Goal: Task Accomplishment & Management: Complete application form

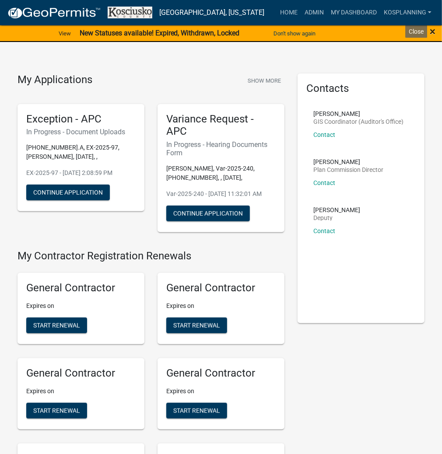
click at [435, 30] on span "×" at bounding box center [432, 31] width 6 height 12
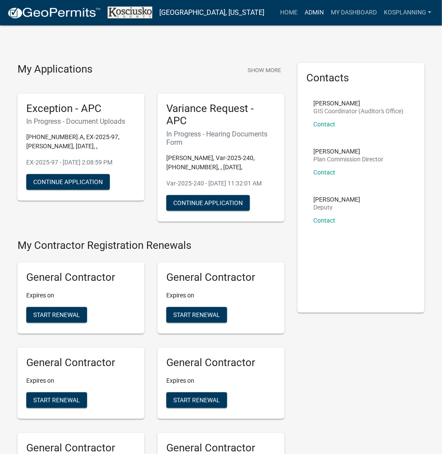
click at [323, 10] on link "Admin" at bounding box center [314, 12] width 26 height 17
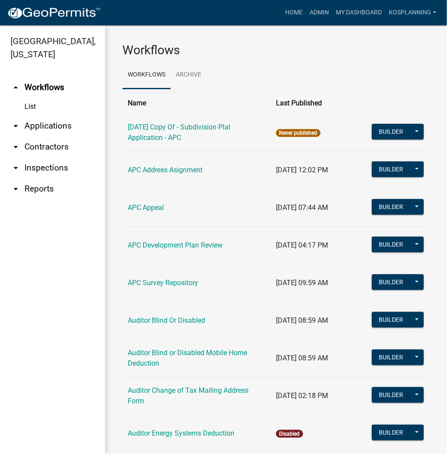
click at [60, 126] on link "arrow_drop_down Applications" at bounding box center [52, 125] width 105 height 21
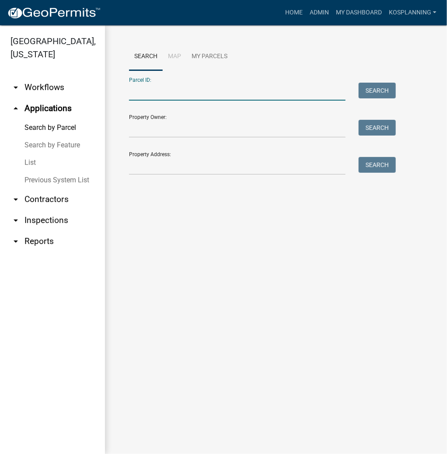
click at [146, 95] on input "Parcel ID:" at bounding box center [237, 92] width 216 height 18
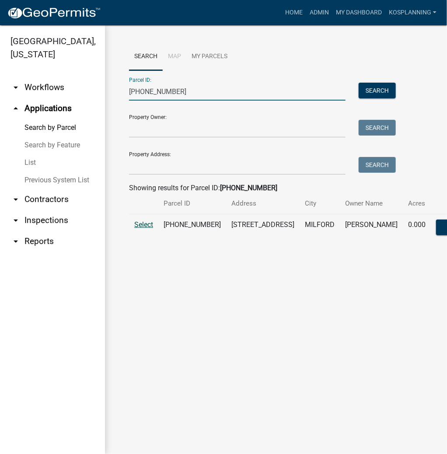
type input "[PHONE_NUMBER]"
click at [141, 229] on span "Select" at bounding box center [143, 224] width 19 height 8
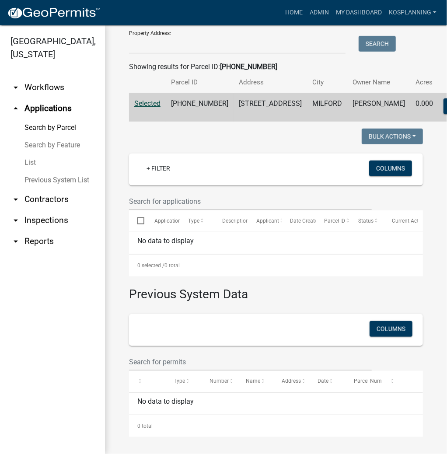
scroll to position [145, 0]
click at [321, 10] on link "Admin" at bounding box center [319, 12] width 26 height 17
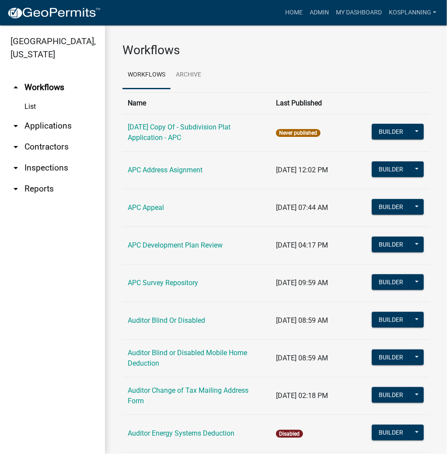
click at [39, 126] on link "arrow_drop_down Applications" at bounding box center [52, 125] width 105 height 21
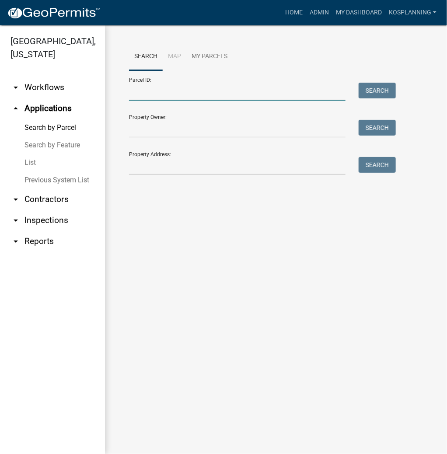
click at [185, 93] on input "Parcel ID:" at bounding box center [237, 92] width 216 height 18
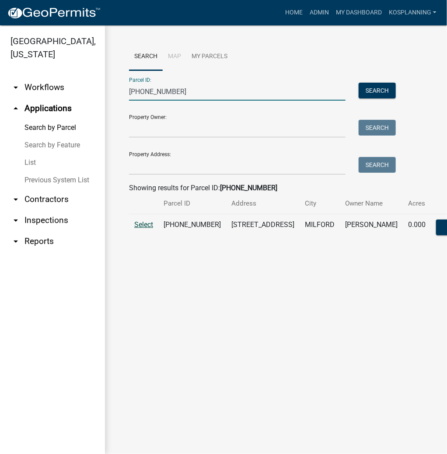
type input "[PHONE_NUMBER]"
click at [153, 229] on span "Select" at bounding box center [143, 224] width 19 height 8
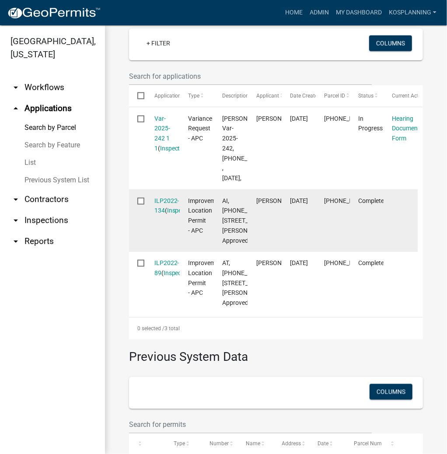
scroll to position [245, 0]
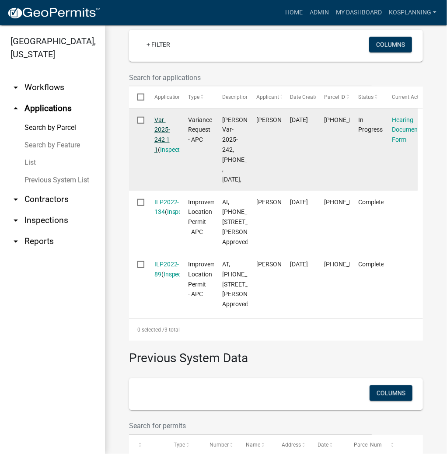
click at [161, 153] on link "Var-2025-242 1 1" at bounding box center [162, 134] width 16 height 37
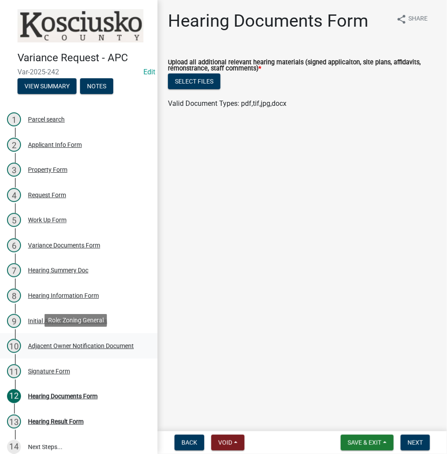
click at [67, 343] on div "Adjacent Owner Notification Document" at bounding box center [81, 346] width 106 height 6
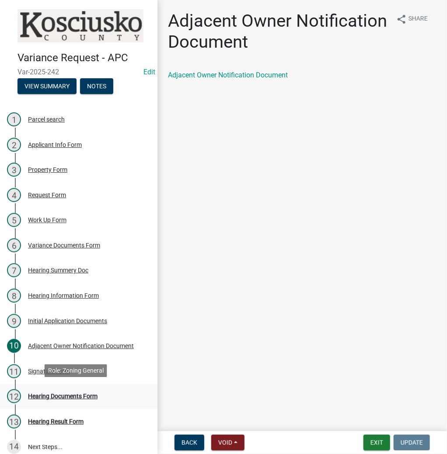
click at [52, 397] on div "Hearing Documents Form" at bounding box center [63, 396] width 70 height 6
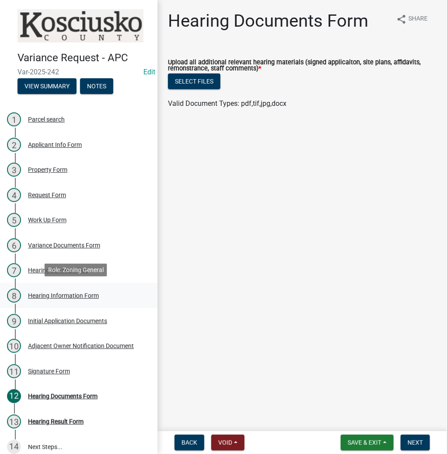
click at [70, 299] on div "8 Hearing Information Form" at bounding box center [75, 296] width 136 height 14
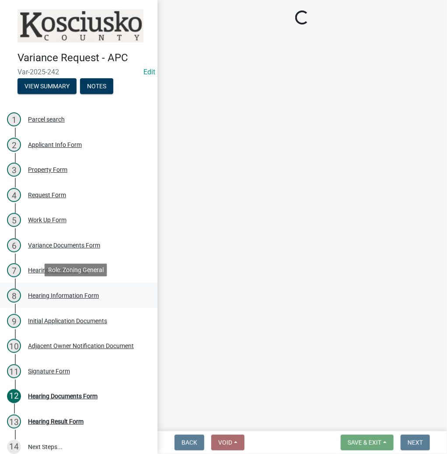
select select "61de0463-cc0d-410b-b5ab-11a135edeb29"
select select "9dcac0a2-b0c4-4f3b-8637-840d2209bdca"
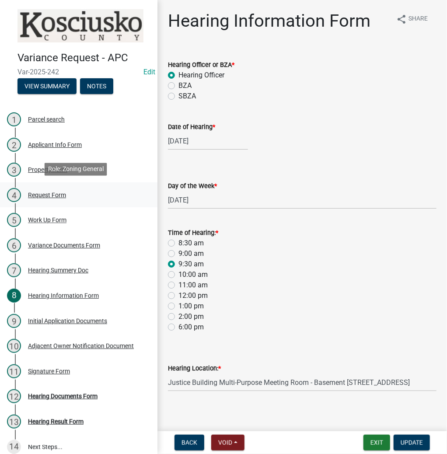
click at [49, 194] on div "Request Form" at bounding box center [47, 195] width 38 height 6
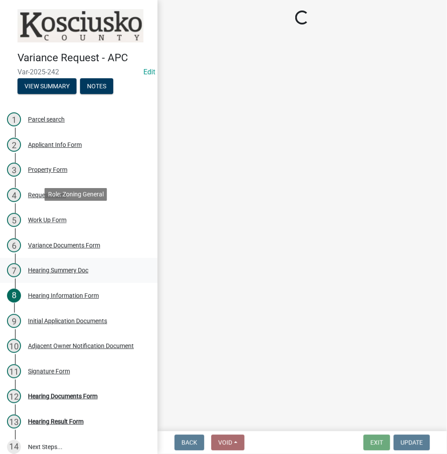
select select "77eb12f8-2a64-4a31-bfec-9b00716b2165"
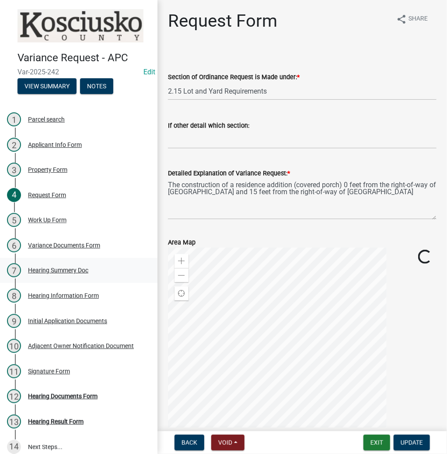
click at [63, 267] on div "Hearing Summery Doc" at bounding box center [58, 270] width 60 height 6
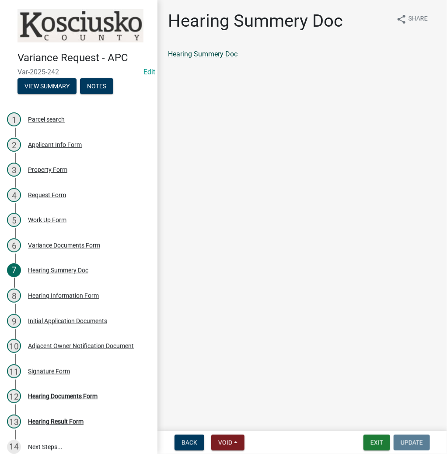
click at [212, 52] on link "Hearing Summery Doc" at bounding box center [203, 54] width 70 height 8
click at [368, 443] on button "Exit" at bounding box center [376, 443] width 27 height 16
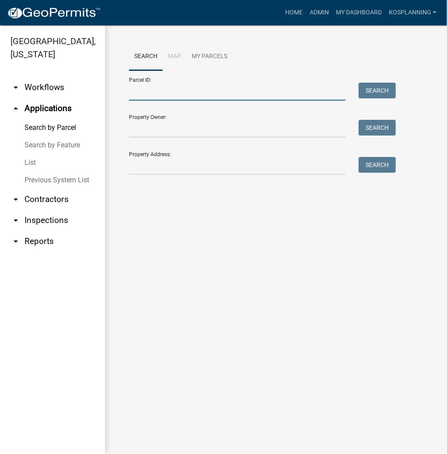
click at [132, 99] on input "Parcel ID:" at bounding box center [237, 92] width 216 height 18
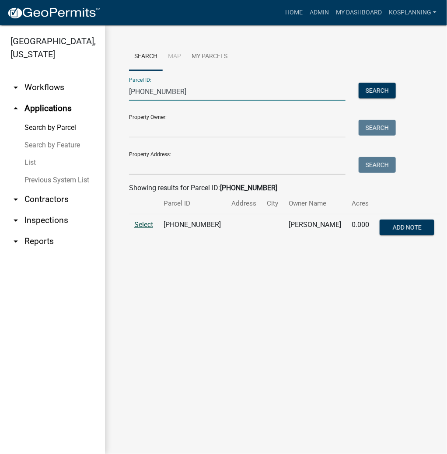
type input "[PHONE_NUMBER]"
click at [142, 227] on span "Select" at bounding box center [143, 224] width 19 height 8
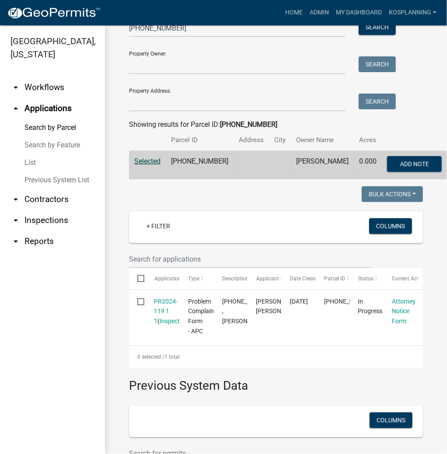
scroll to position [175, 0]
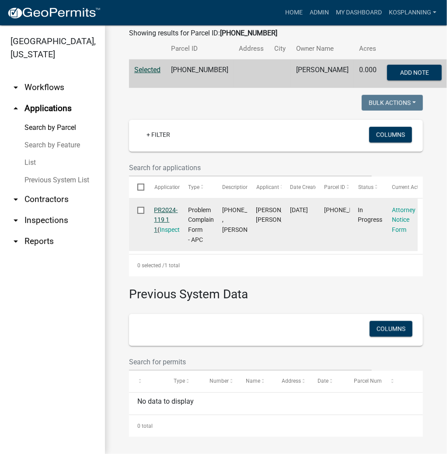
click at [164, 206] on link "PR2024-119 1 1" at bounding box center [166, 219] width 24 height 27
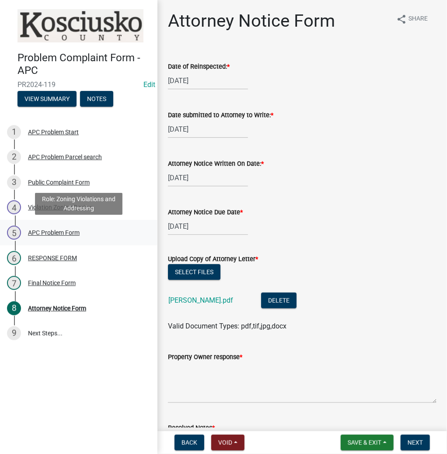
click at [46, 232] on div "APC Problem Form" at bounding box center [54, 233] width 52 height 6
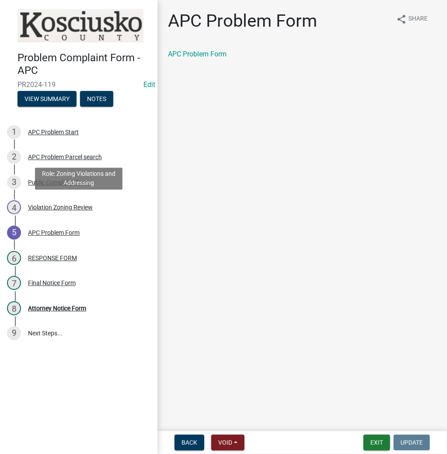
click at [49, 206] on div "Violation Zoning Review" at bounding box center [60, 207] width 65 height 6
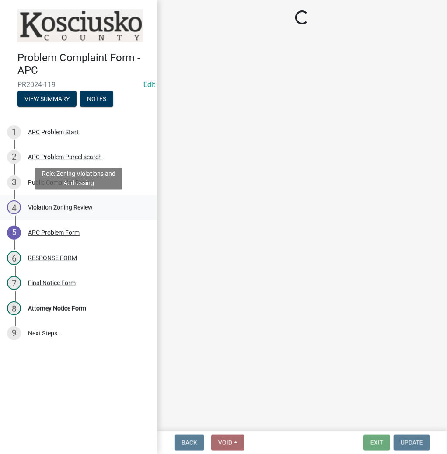
select select "1146270b-2111-4e23-bf7f-74ce85cf7041"
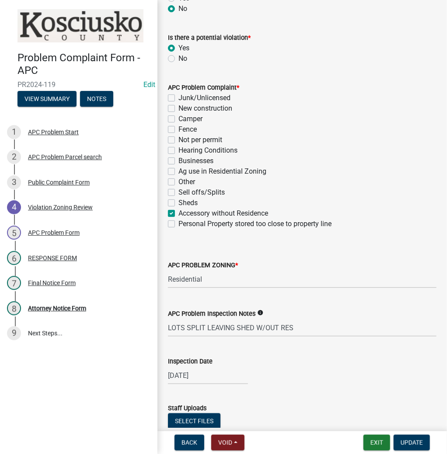
scroll to position [172, 0]
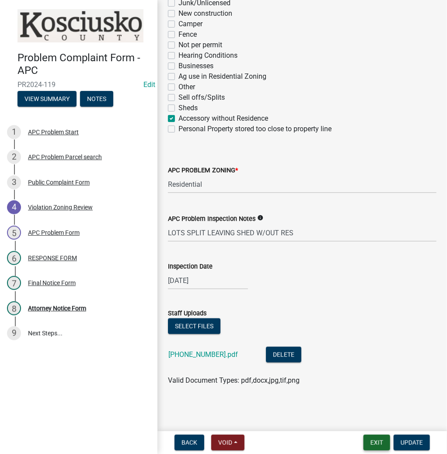
click at [372, 442] on button "Exit" at bounding box center [376, 443] width 27 height 16
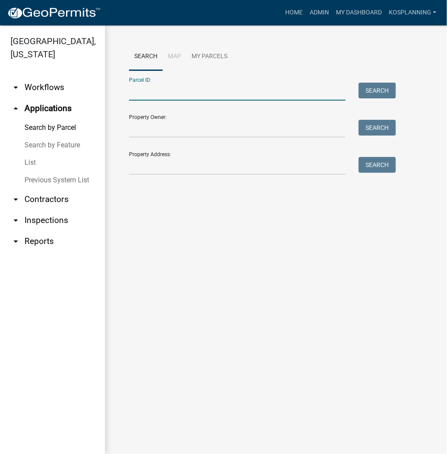
click at [167, 95] on input "Parcel ID:" at bounding box center [237, 92] width 216 height 18
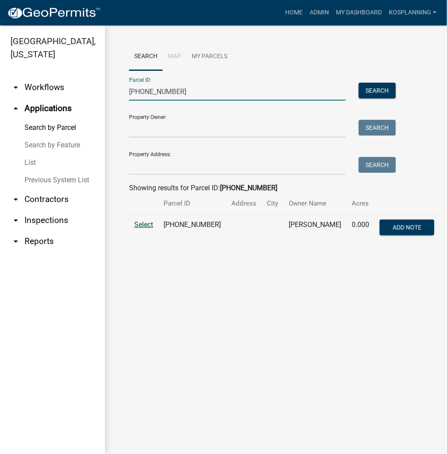
type input "[PHONE_NUMBER]"
click at [144, 224] on span "Select" at bounding box center [143, 224] width 19 height 8
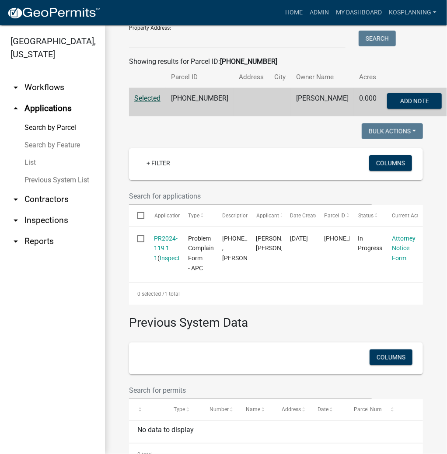
scroll to position [177, 0]
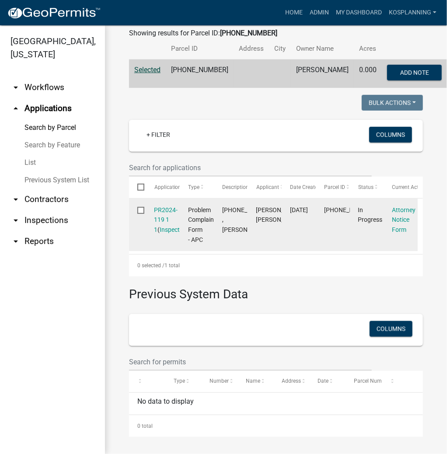
click at [168, 198] on datatable-body-cell "PR2024-119 1 1 ( Inspections )" at bounding box center [163, 224] width 34 height 52
click at [162, 206] on link "PR2024-119 1 1" at bounding box center [166, 219] width 24 height 27
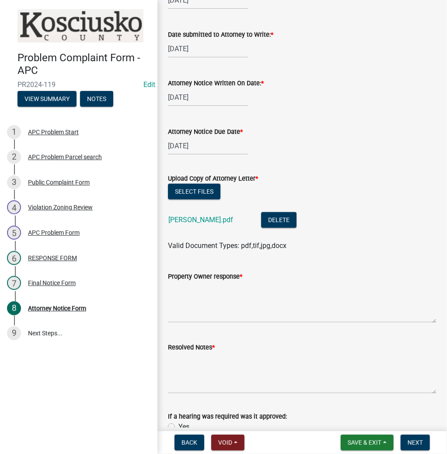
scroll to position [105, 0]
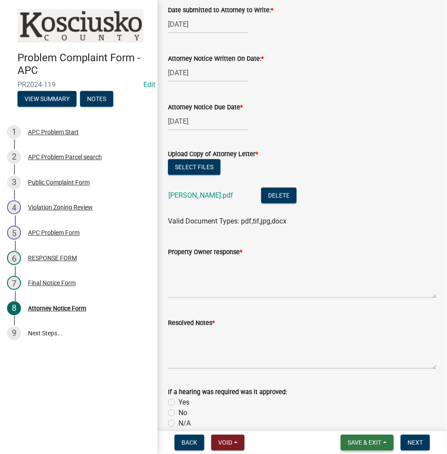
click at [355, 440] on span "Save & Exit" at bounding box center [365, 442] width 34 height 7
click at [344, 418] on button "Save & Exit" at bounding box center [358, 419] width 70 height 21
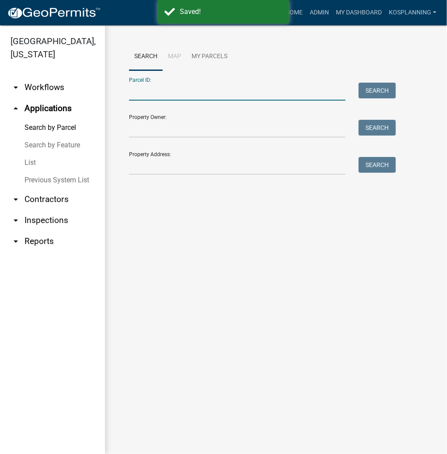
click at [227, 92] on input "Parcel ID:" at bounding box center [237, 92] width 216 height 18
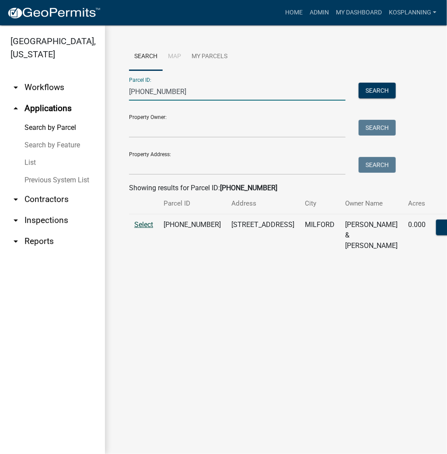
click at [141, 229] on span "Select" at bounding box center [143, 224] width 19 height 8
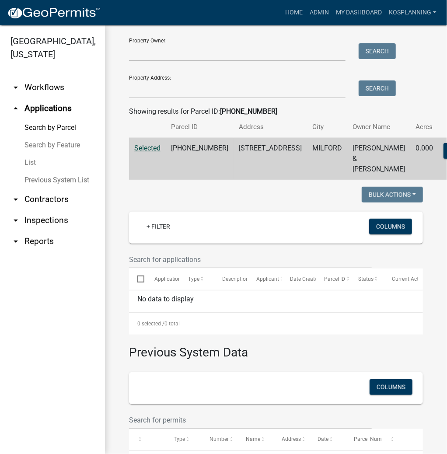
scroll to position [5, 0]
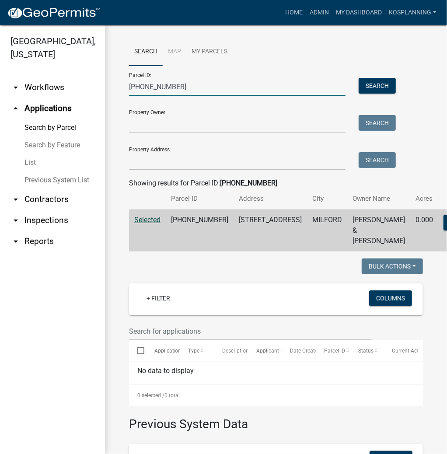
click at [148, 88] on input "[PHONE_NUMBER]" at bounding box center [237, 87] width 216 height 18
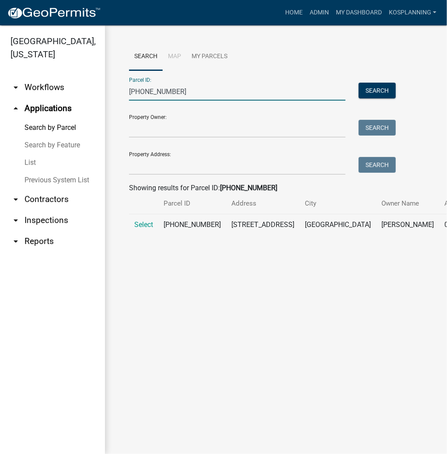
type input "[PHONE_NUMBER]"
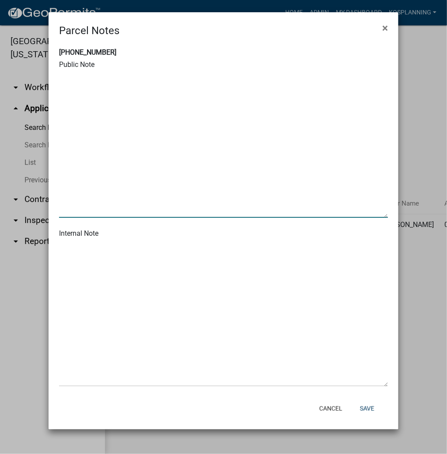
click at [91, 107] on textarea at bounding box center [223, 145] width 329 height 146
type textarea "[DATE] Town sent email regarding garage by previous letter. Email in basket."
click at [365, 406] on button "Save" at bounding box center [367, 408] width 28 height 16
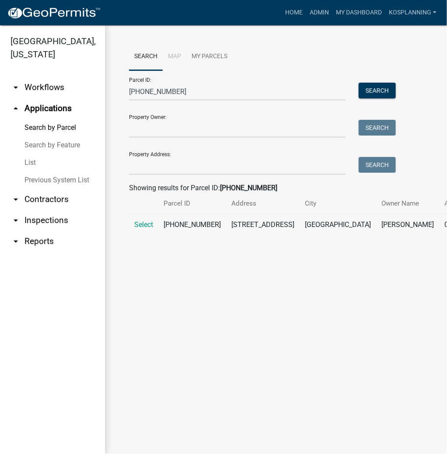
drag, startPoint x: 59, startPoint y: 125, endPoint x: 97, endPoint y: 126, distance: 38.5
click at [59, 125] on link "Search by Parcel" at bounding box center [52, 127] width 105 height 17
click at [53, 129] on link "Search by Parcel" at bounding box center [52, 127] width 105 height 17
drag, startPoint x: 187, startPoint y: 93, endPoint x: 84, endPoint y: 86, distance: 103.4
click at [86, 87] on div "[GEOGRAPHIC_DATA], [US_STATE] arrow_drop_down Workflows List arrow_drop_up Appl…" at bounding box center [223, 239] width 447 height 428
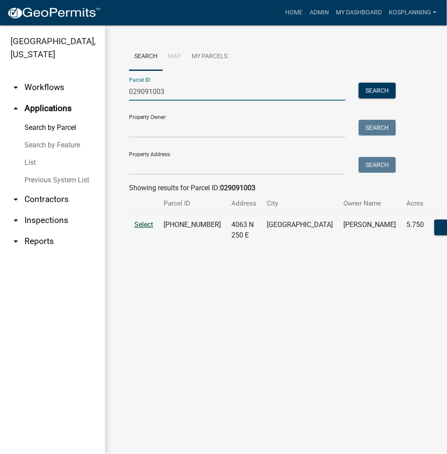
type input "029091003"
click at [150, 227] on span "Select" at bounding box center [143, 224] width 19 height 8
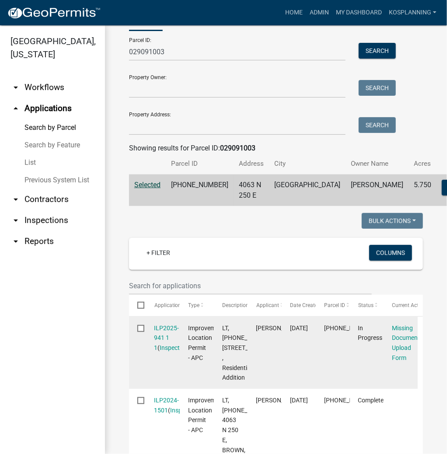
scroll to position [140, 0]
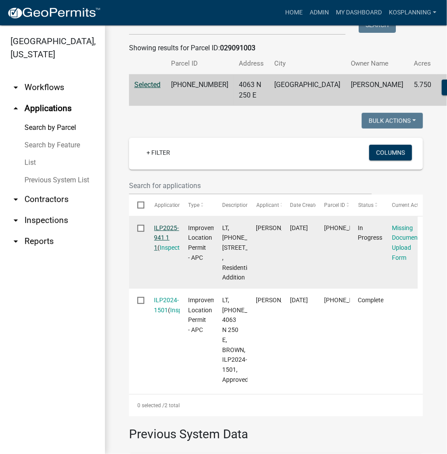
click at [163, 248] on link "ILP2025-941 1 1" at bounding box center [166, 237] width 25 height 27
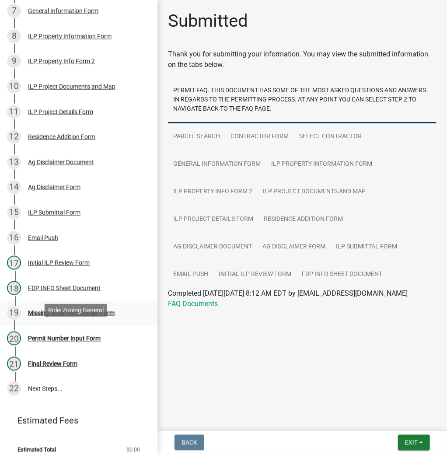
scroll to position [296, 0]
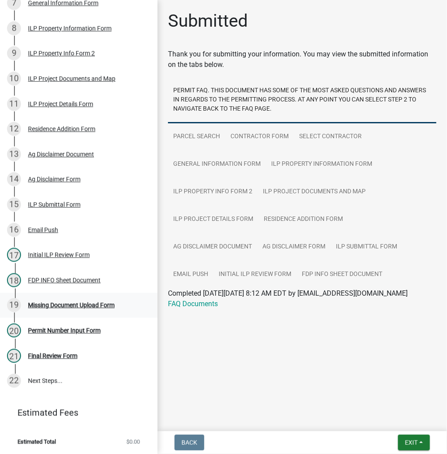
click at [80, 296] on link "19 Missing Document Upload Form" at bounding box center [78, 305] width 157 height 25
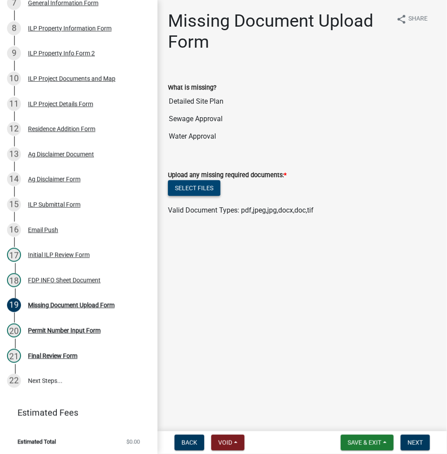
click at [209, 187] on button "Select files" at bounding box center [194, 188] width 52 height 16
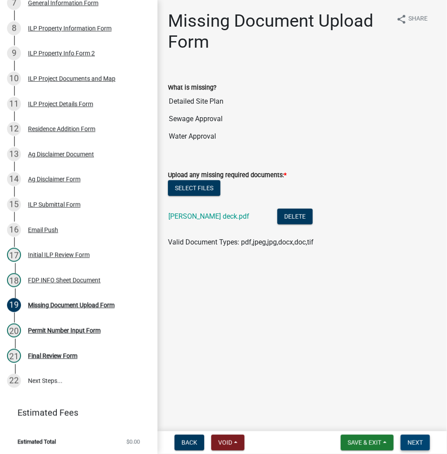
click at [414, 441] on span "Next" at bounding box center [414, 442] width 15 height 7
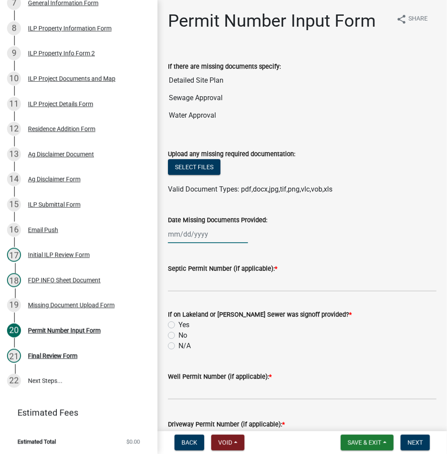
click at [197, 237] on div at bounding box center [208, 234] width 80 height 18
select select "8"
select select "2025"
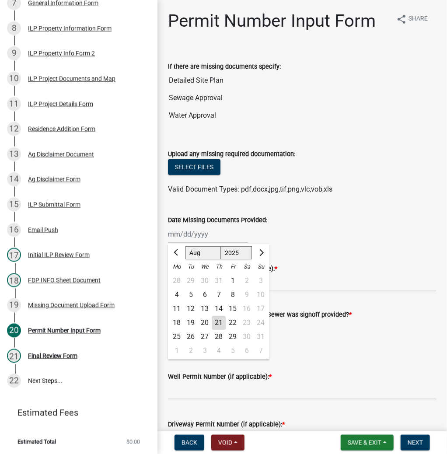
click at [219, 323] on div "21" at bounding box center [219, 323] width 14 height 14
type input "[DATE]"
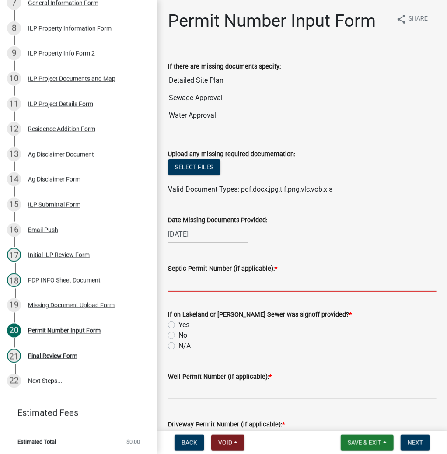
click at [194, 281] on input "Septic Permit Number (if applicable): *" at bounding box center [302, 283] width 268 height 18
type input "letter"
click at [178, 336] on label "No" at bounding box center [182, 335] width 9 height 10
click at [178, 336] on input "No" at bounding box center [181, 333] width 6 height 6
radio input "true"
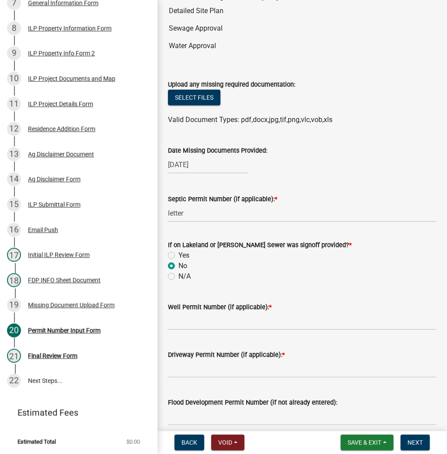
scroll to position [70, 0]
click at [178, 278] on label "N/A" at bounding box center [184, 276] width 12 height 10
click at [178, 276] on input "N/A" at bounding box center [181, 274] width 6 height 6
radio input "true"
click at [184, 312] on input "Well Permit Number (if applicable): *" at bounding box center [302, 321] width 268 height 18
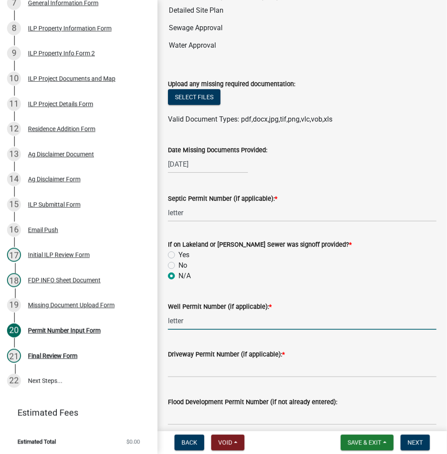
type input "letter"
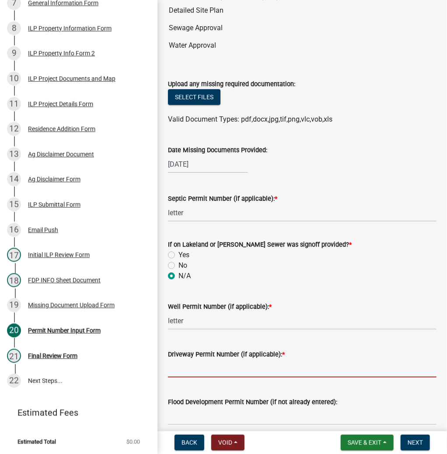
click at [187, 360] on input "Driveway Permit Number (if applicable): *" at bounding box center [302, 368] width 268 height 18
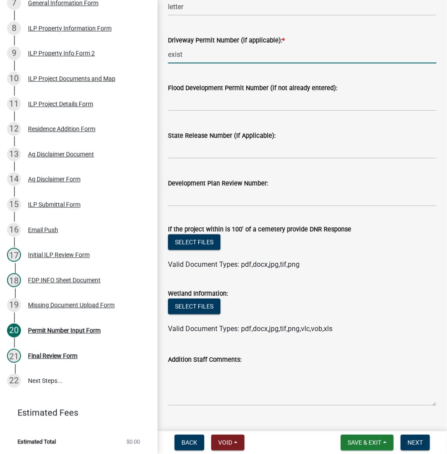
scroll to position [385, 0]
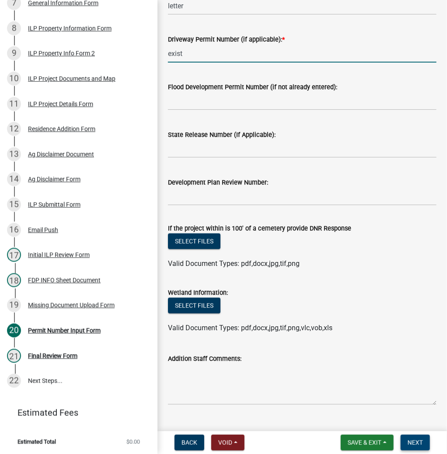
type input "exist"
click at [413, 443] on span "Next" at bounding box center [414, 442] width 15 height 7
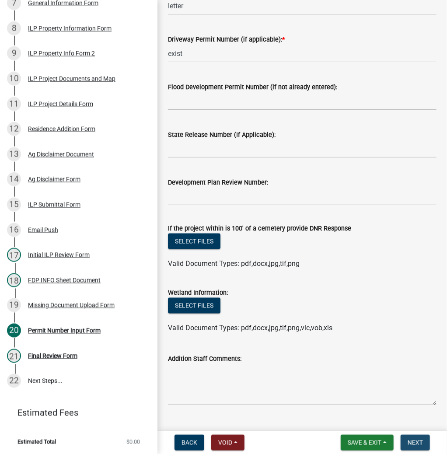
scroll to position [0, 0]
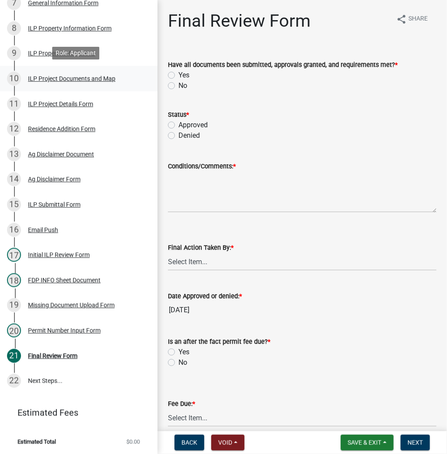
click at [52, 78] on div "ILP Project Documents and Map" at bounding box center [71, 79] width 87 height 6
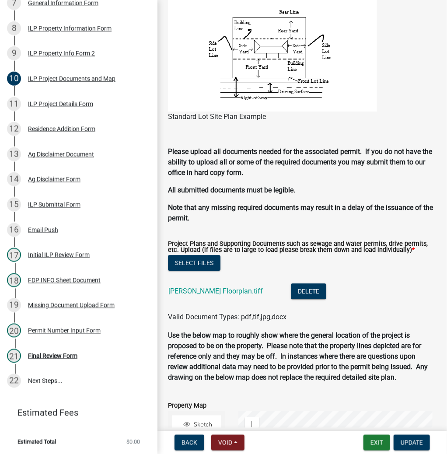
scroll to position [804, 0]
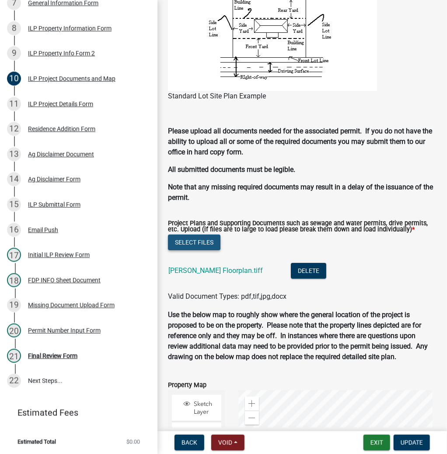
click at [209, 240] on button "Select files" at bounding box center [194, 242] width 52 height 16
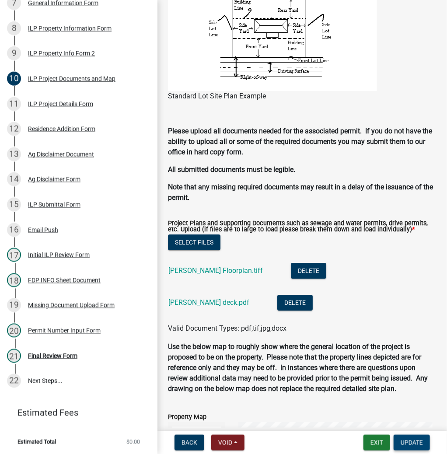
click at [421, 444] on span "Update" at bounding box center [411, 442] width 22 height 7
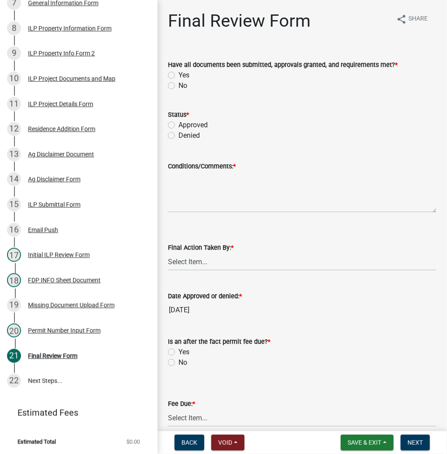
click at [178, 75] on label "Yes" at bounding box center [183, 75] width 11 height 10
click at [178, 75] on input "Yes" at bounding box center [181, 73] width 6 height 6
radio input "true"
click at [178, 122] on label "Approved" at bounding box center [192, 125] width 29 height 10
click at [178, 122] on input "Approved" at bounding box center [181, 123] width 6 height 6
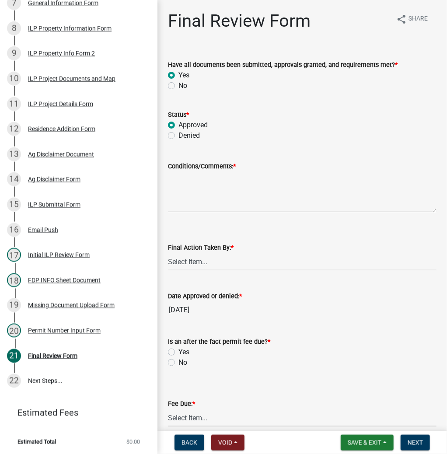
radio input "true"
click at [182, 188] on textarea "Conditions/Comments: *" at bounding box center [302, 191] width 268 height 41
type textarea "as presented"
click at [195, 269] on select "Select Item... MMS LT AT CS [PERSON_NAME]" at bounding box center [302, 262] width 268 height 18
click at [168, 253] on select "Select Item... MMS LT AT CS [PERSON_NAME]" at bounding box center [302, 262] width 268 height 18
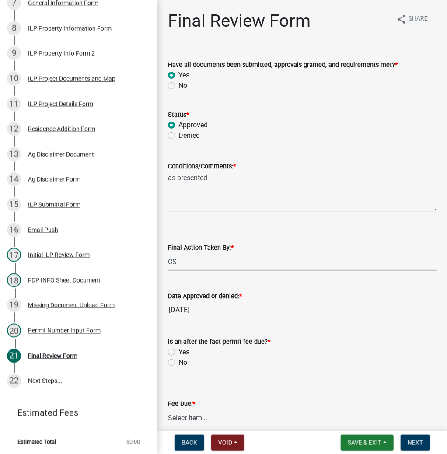
select select "c872cdc8-ca01-49f1-a213-e4b05fa58cd2"
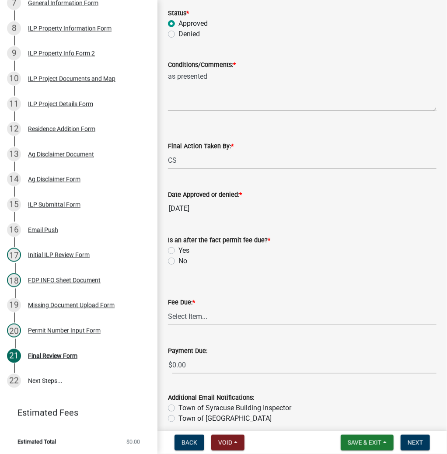
scroll to position [105, 0]
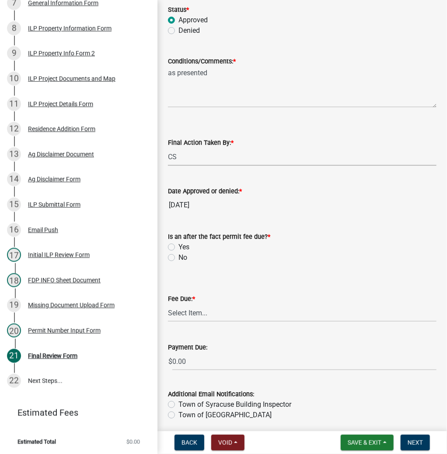
click at [178, 256] on label "No" at bounding box center [182, 257] width 9 height 10
click at [178, 256] on input "No" at bounding box center [181, 255] width 6 height 6
radio input "true"
drag, startPoint x: 182, startPoint y: 316, endPoint x: 185, endPoint y: 320, distance: 5.3
click at [182, 316] on select "Select Item... N/A $10.00 $25.00 $125.00 $250 $500 $500 + $10.00 for every 10 s…" at bounding box center [302, 313] width 268 height 18
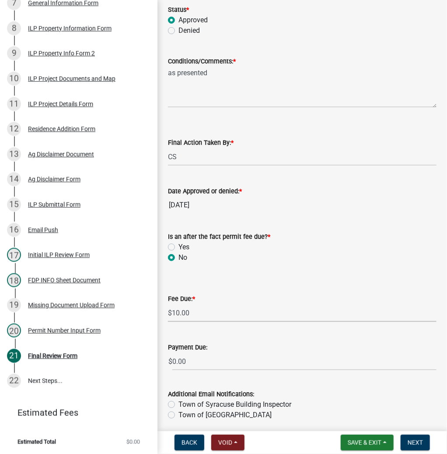
click at [168, 304] on select "Select Item... N/A $10.00 $25.00 $125.00 $250 $500 $500 + $10.00 for every 10 s…" at bounding box center [302, 313] width 268 height 18
select select "6f482d1d-eb35-47e6-92b0-143404755581"
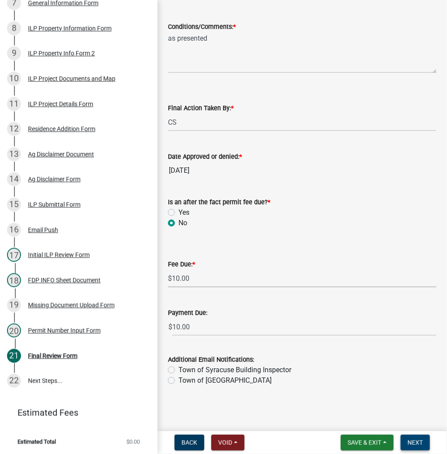
click at [409, 442] on span "Next" at bounding box center [414, 442] width 15 height 7
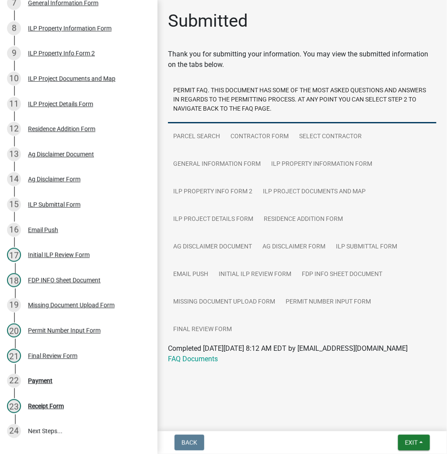
scroll to position [347, 0]
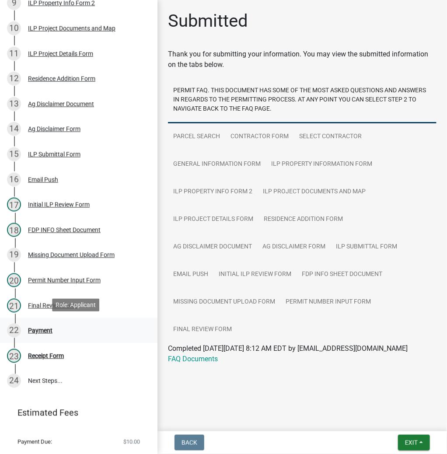
click at [45, 329] on div "Payment" at bounding box center [40, 330] width 24 height 6
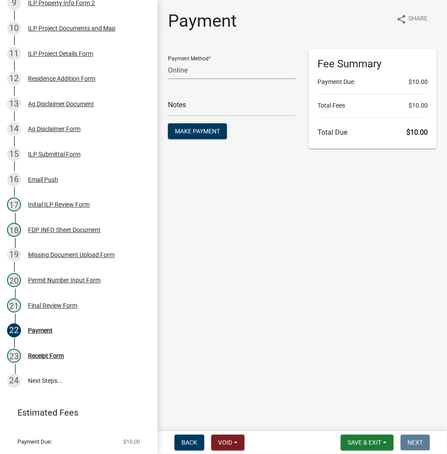
click at [224, 71] on select "Credit Card POS Check Cash Online" at bounding box center [232, 70] width 128 height 18
select select "2: 1"
click at [168, 61] on select "Credit Card POS Check Cash Online" at bounding box center [232, 70] width 128 height 18
click at [186, 107] on input "text" at bounding box center [232, 107] width 128 height 18
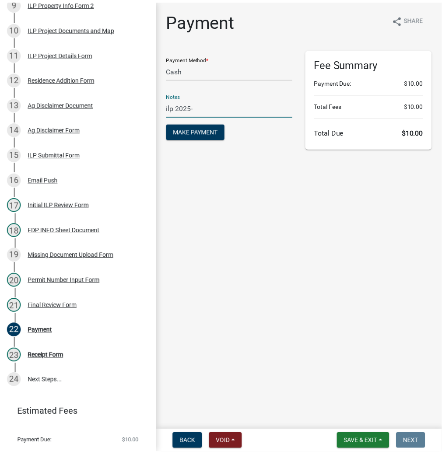
scroll to position [0, 0]
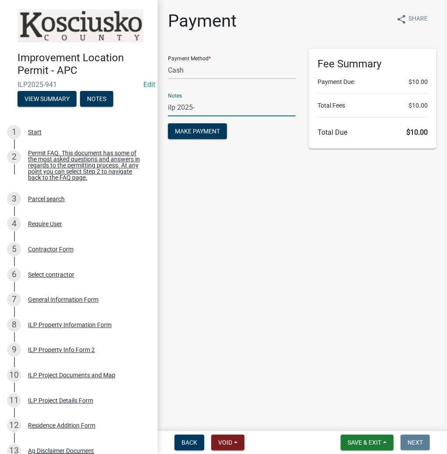
click at [223, 104] on input "ilp 2025-" at bounding box center [232, 107] width 128 height 18
type input "ilp 2025-941"
click at [213, 132] on span "Make Payment" at bounding box center [197, 131] width 45 height 7
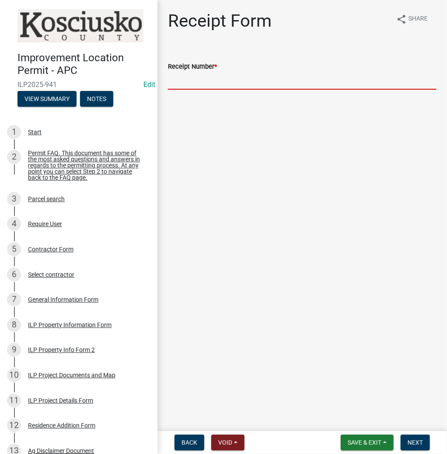
click at [194, 89] on input "Receipt Number *" at bounding box center [302, 81] width 268 height 18
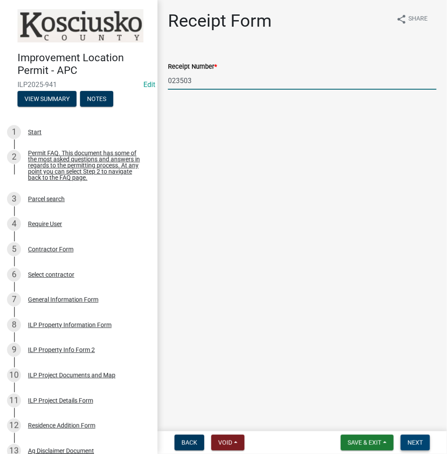
type input "023503"
click at [418, 441] on span "Next" at bounding box center [414, 442] width 15 height 7
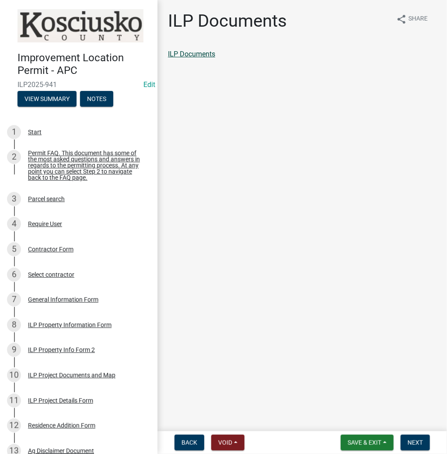
click at [189, 52] on link "ILP Documents" at bounding box center [191, 54] width 47 height 8
click at [424, 436] on button "Next" at bounding box center [414, 443] width 29 height 16
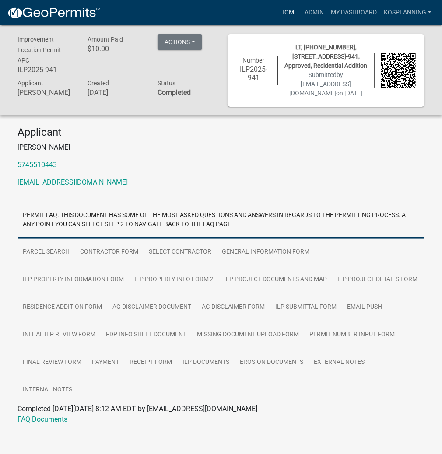
click at [295, 10] on link "Home" at bounding box center [288, 12] width 24 height 17
